Goal: Task Accomplishment & Management: Manage account settings

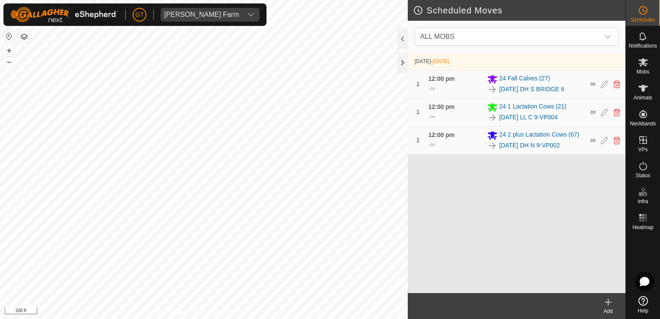
click at [0, 0] on html "[PERSON_NAME] Farm Schedules Notifications Mobs Animals Neckbands VPs Status In…" at bounding box center [330, 159] width 660 height 319
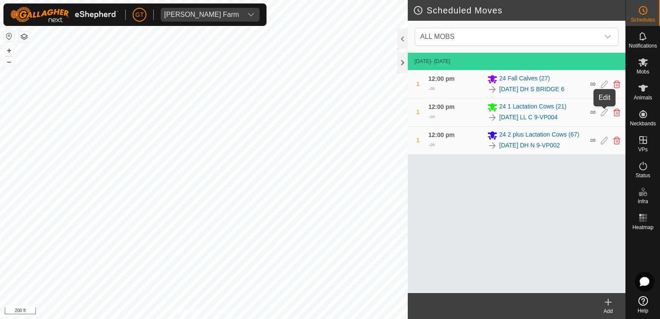
click at [602, 115] on icon at bounding box center [604, 112] width 7 height 8
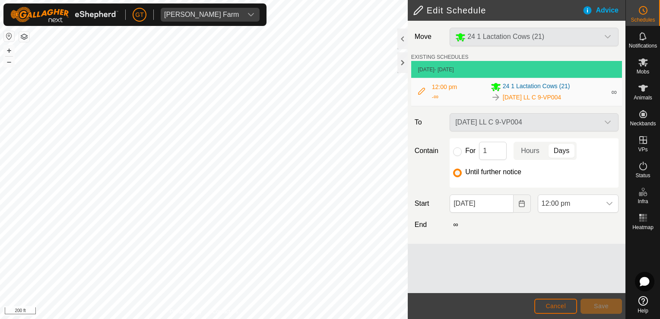
click at [565, 306] on span "Cancel" at bounding box center [556, 306] width 20 height 7
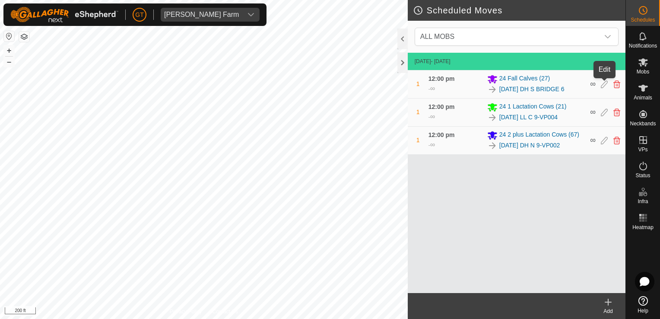
click at [605, 83] on icon at bounding box center [604, 84] width 7 height 8
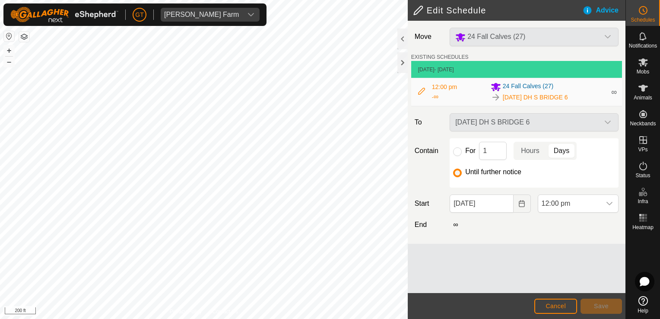
click at [418, 10] on h2 "Edit Schedule" at bounding box center [497, 10] width 169 height 10
click at [561, 301] on button "Cancel" at bounding box center [556, 306] width 43 height 15
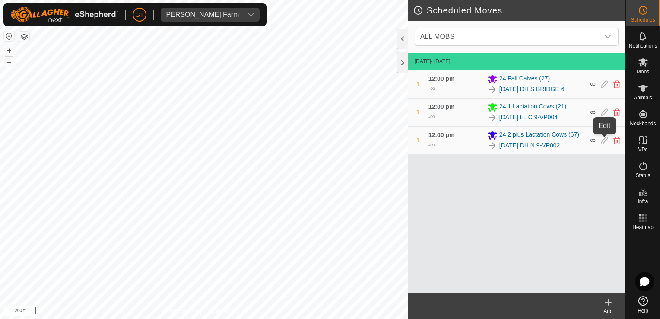
click at [605, 141] on icon at bounding box center [604, 141] width 7 height 8
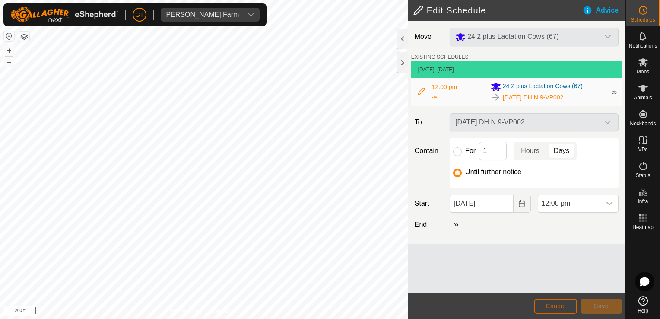
click at [555, 309] on span "Cancel" at bounding box center [556, 306] width 20 height 7
